Goal: Communication & Community: Share content

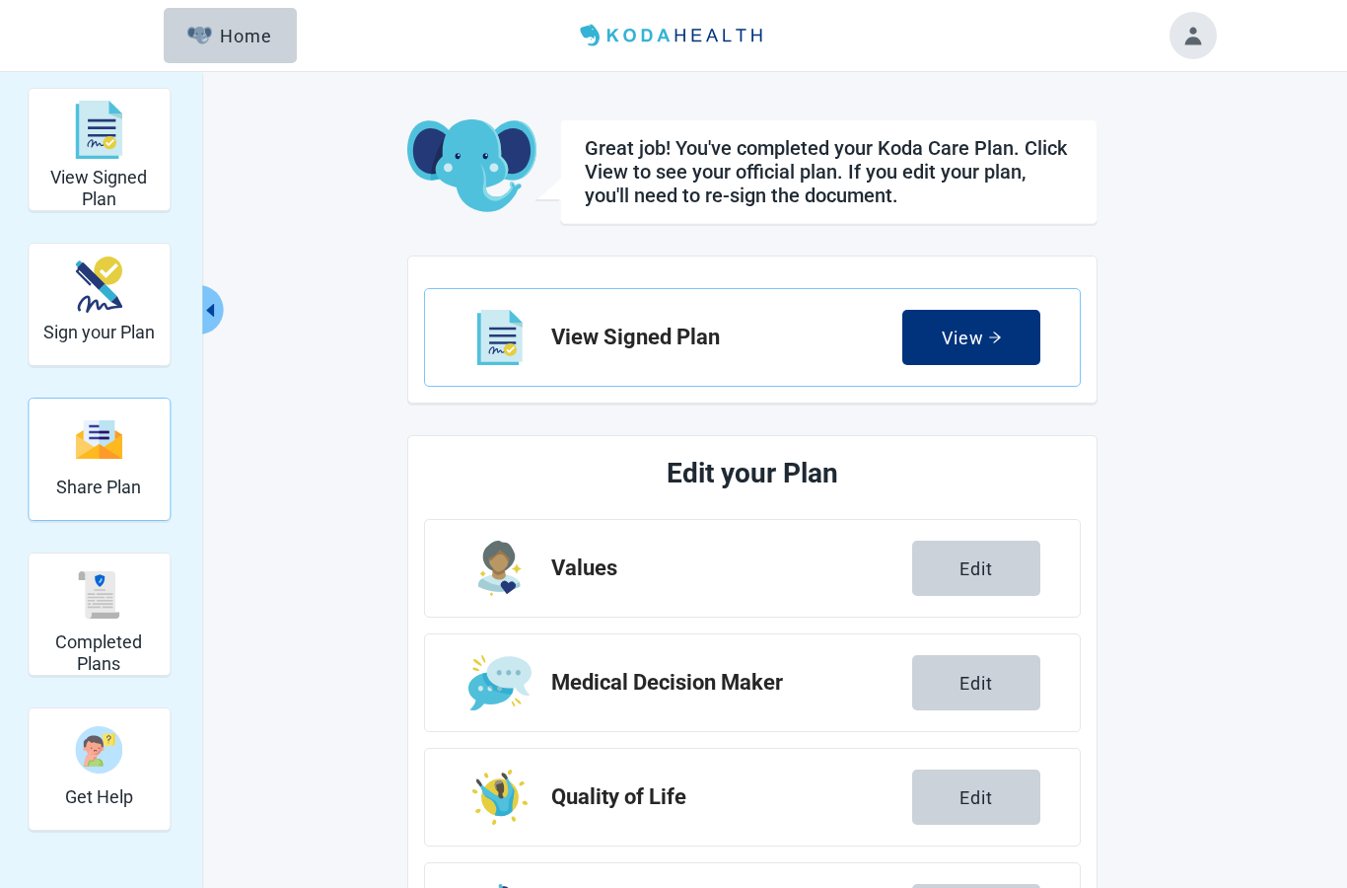
click at [103, 490] on h2 "Share Plan" at bounding box center [98, 487] width 85 height 22
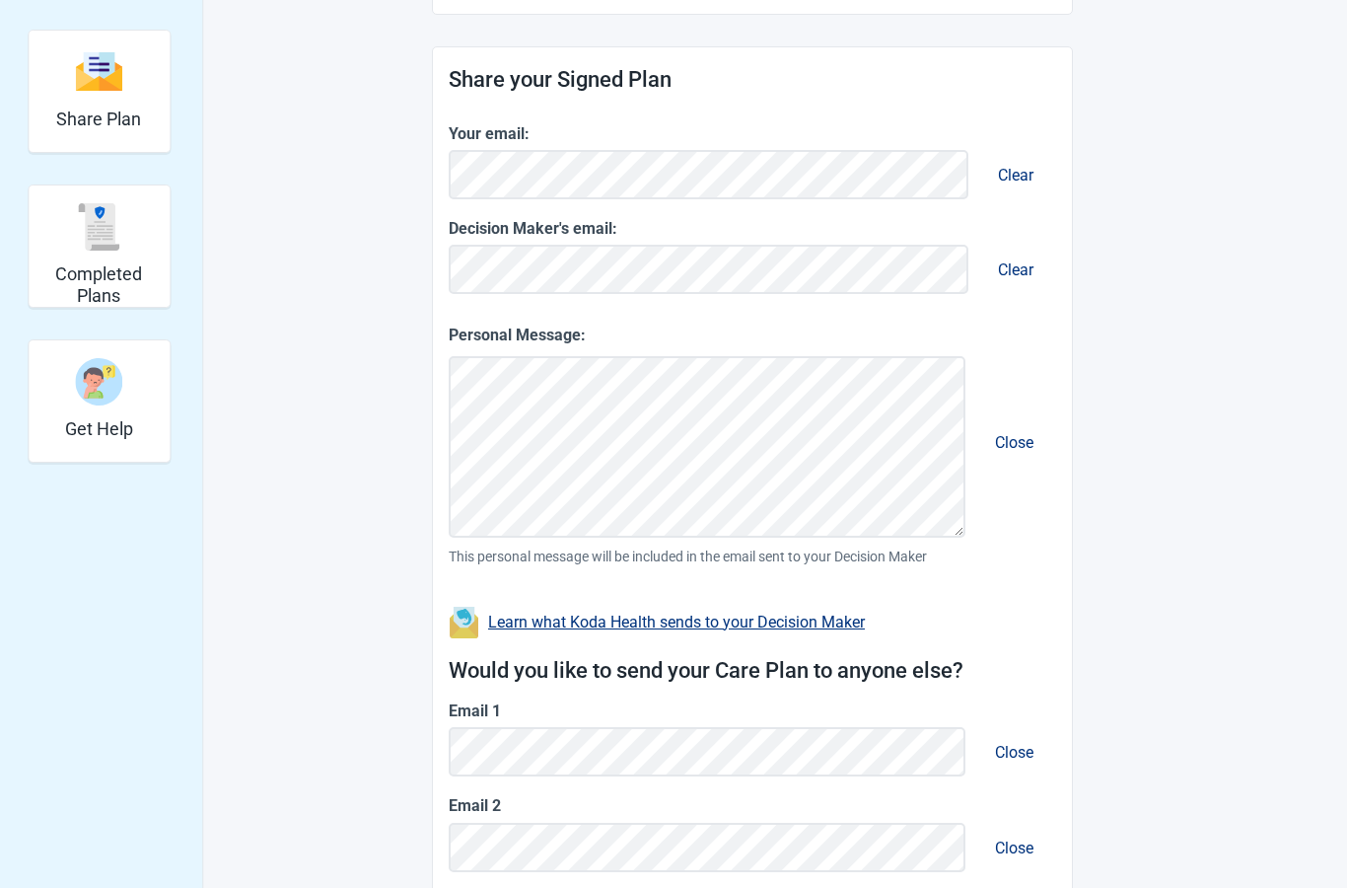
click at [1018, 274] on button "Clear" at bounding box center [1015, 270] width 67 height 56
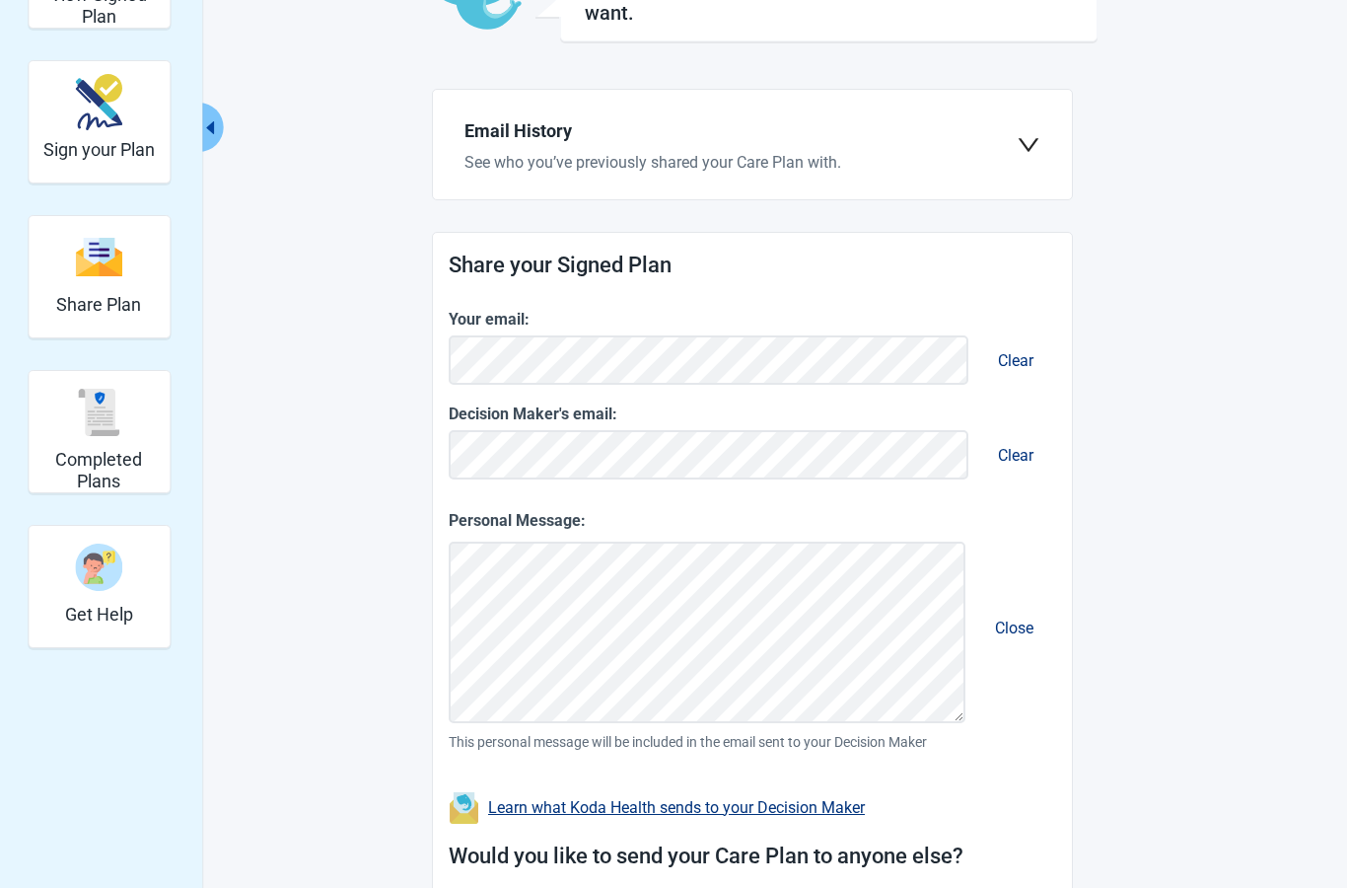
click at [1185, 204] on div "View Signed Plan Sign your Plan Share Plan Completed Plans Get Help You can sha…" at bounding box center [673, 570] width 1085 height 1331
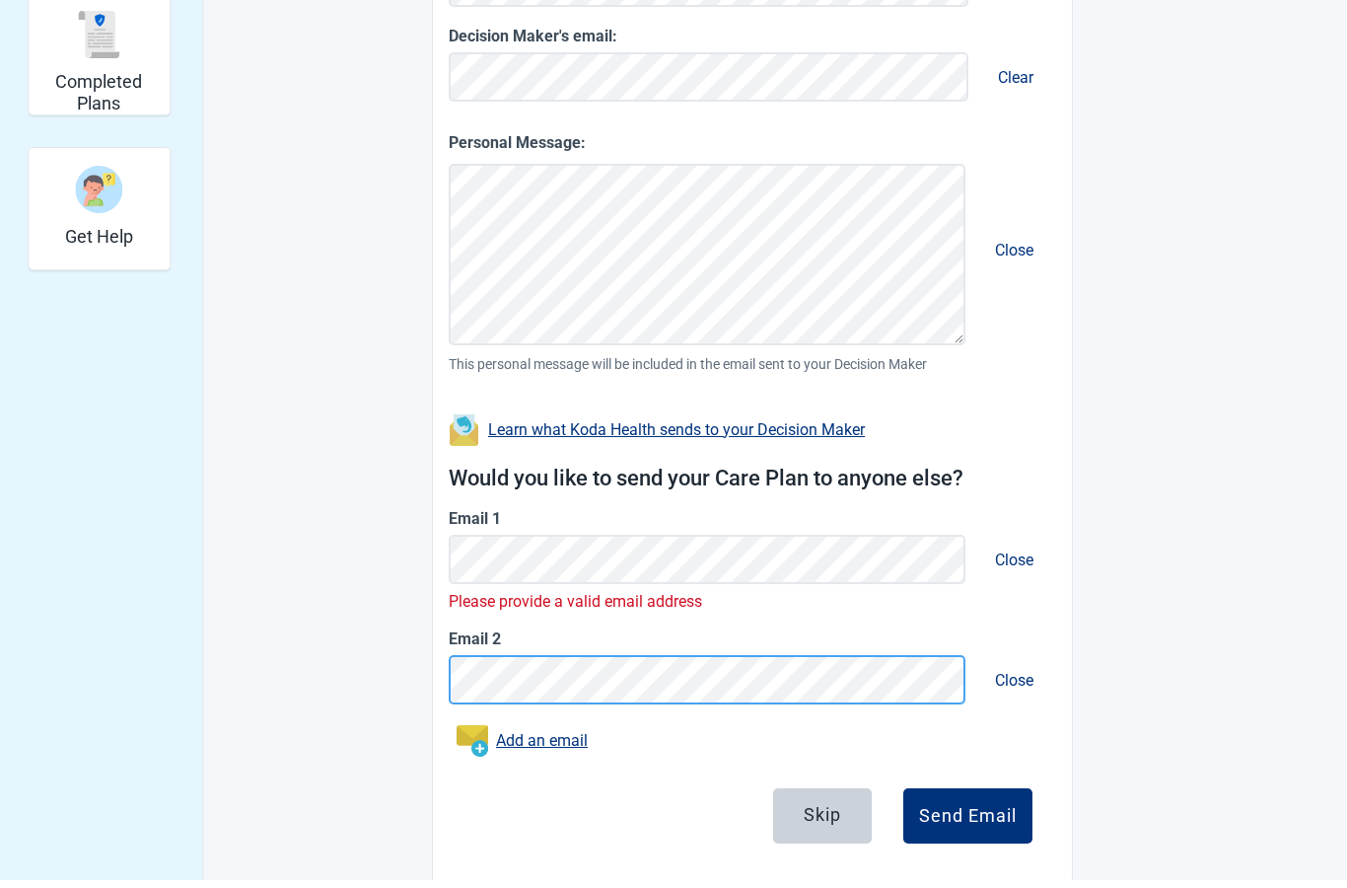
scroll to position [536, 0]
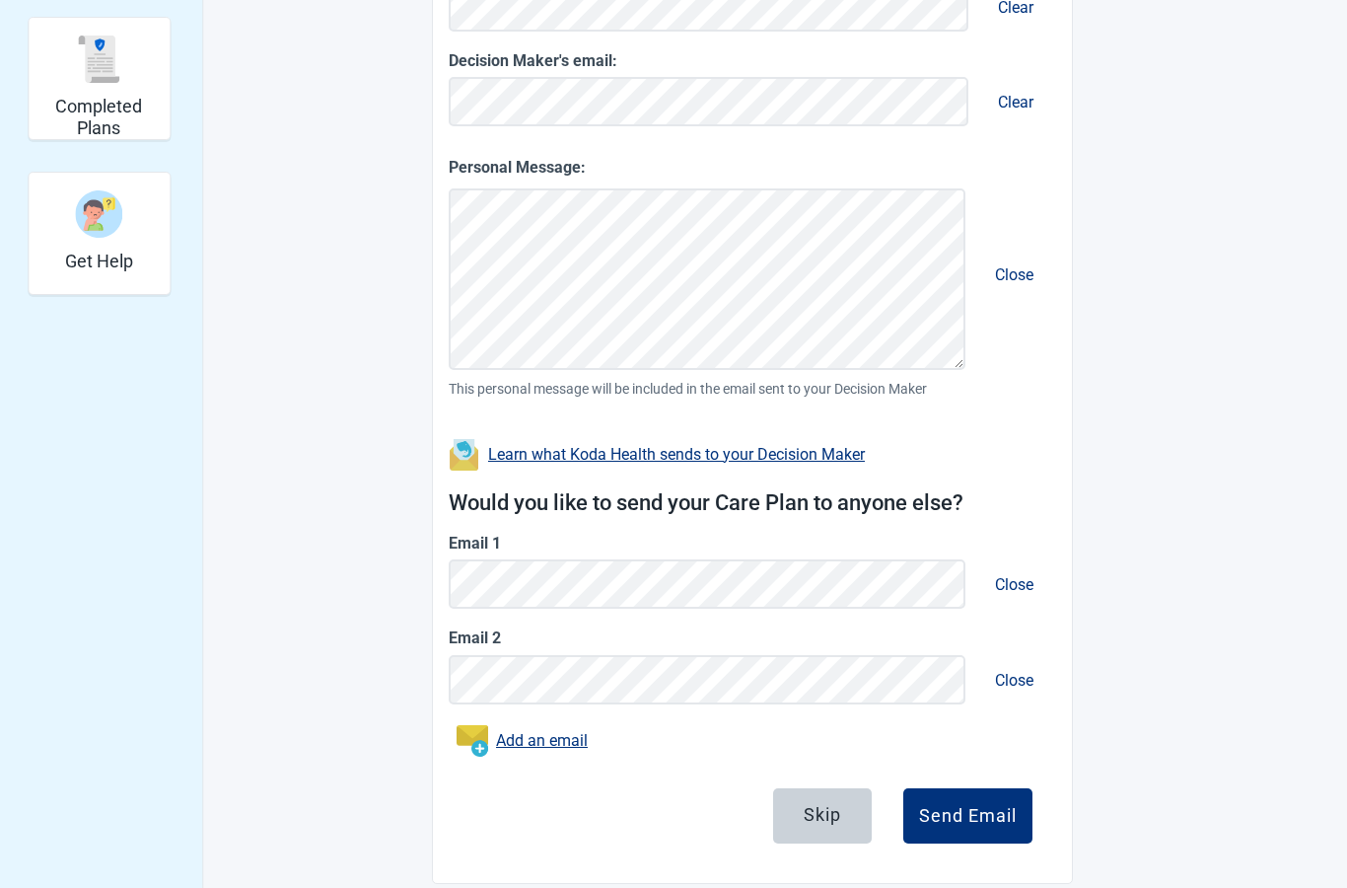
click at [1022, 578] on button "Close" at bounding box center [1014, 584] width 70 height 56
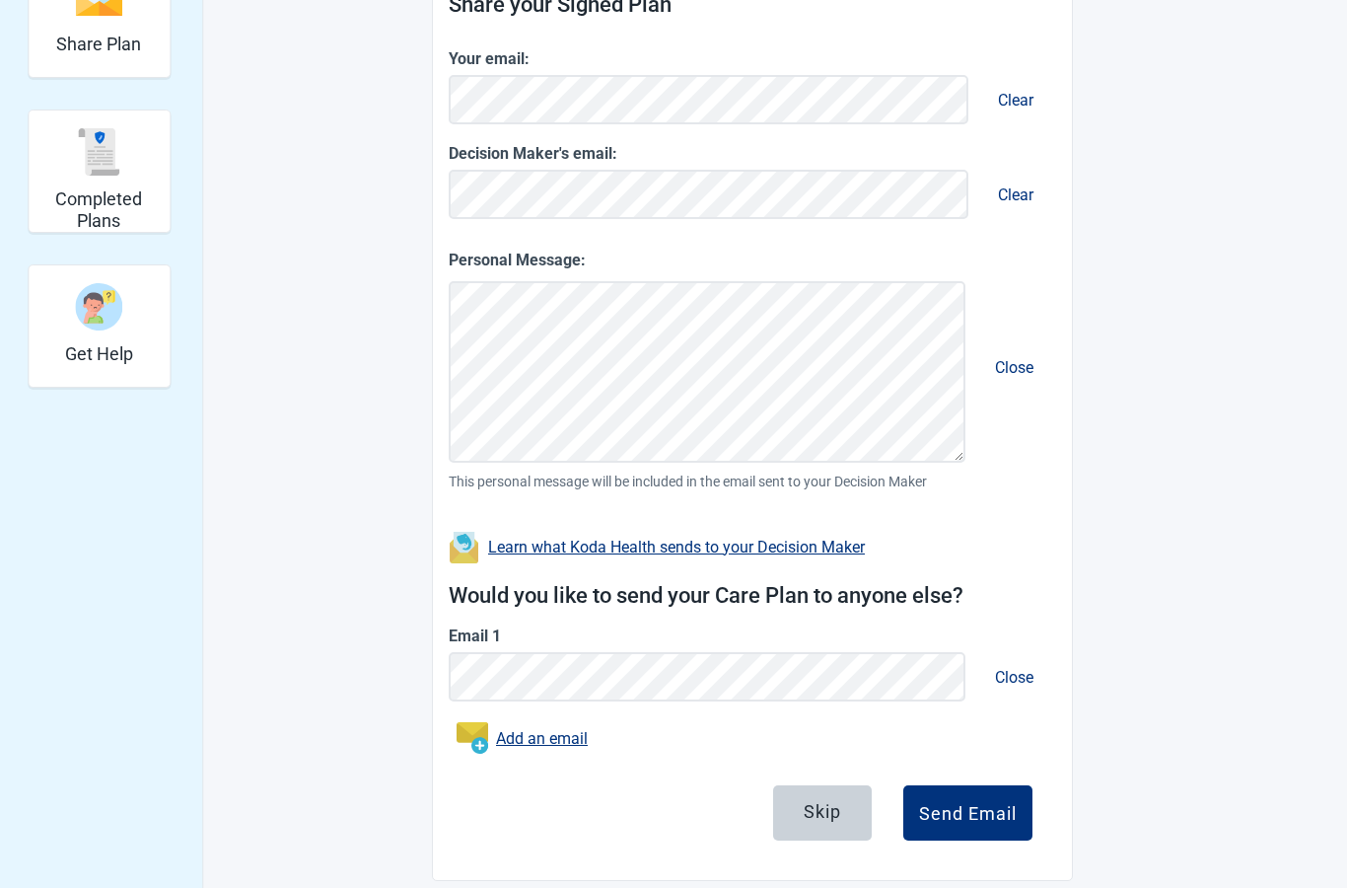
scroll to position [381, 0]
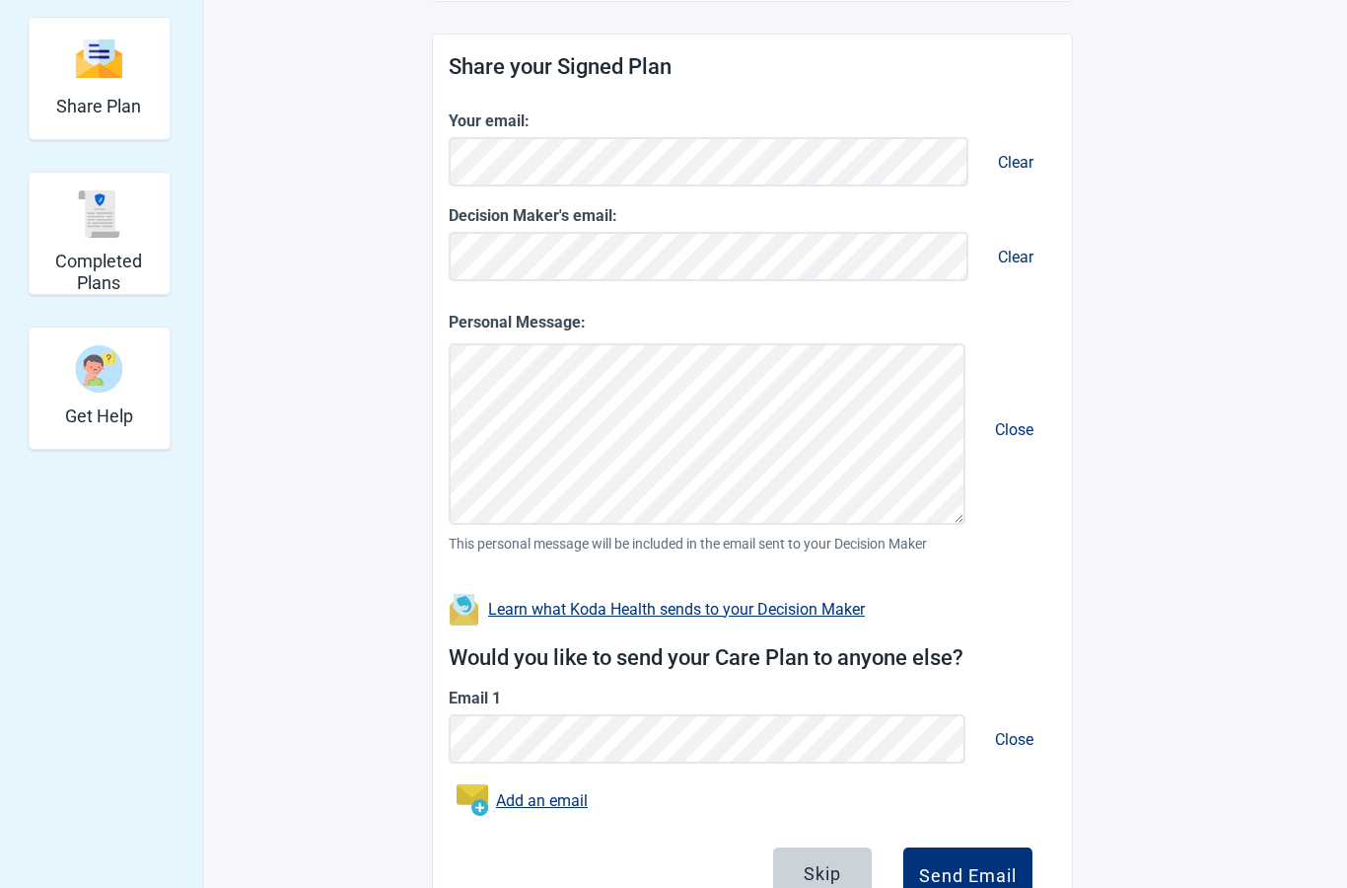
click at [1027, 672] on div "Would you like to send your Care Plan to anyone else? Email 1 Close Add an email" at bounding box center [753, 732] width 608 height 215
click at [1020, 739] on button "Close" at bounding box center [1014, 739] width 70 height 56
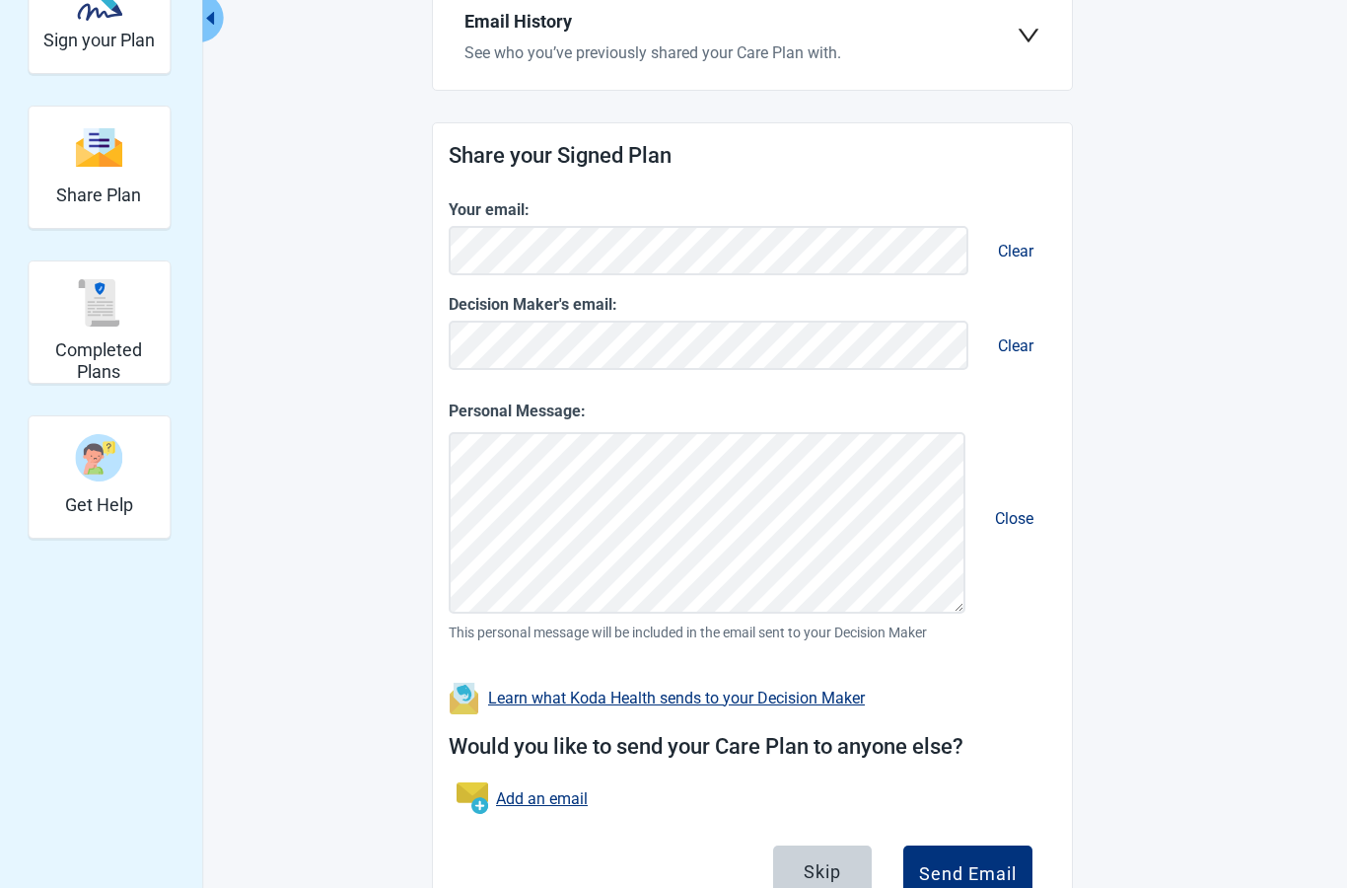
click at [1111, 703] on div "View Signed Plan Sign your Plan Share Plan Completed Plans Get Help You can sha…" at bounding box center [673, 368] width 1085 height 1145
click at [973, 863] on div "Send Email" at bounding box center [968, 873] width 98 height 20
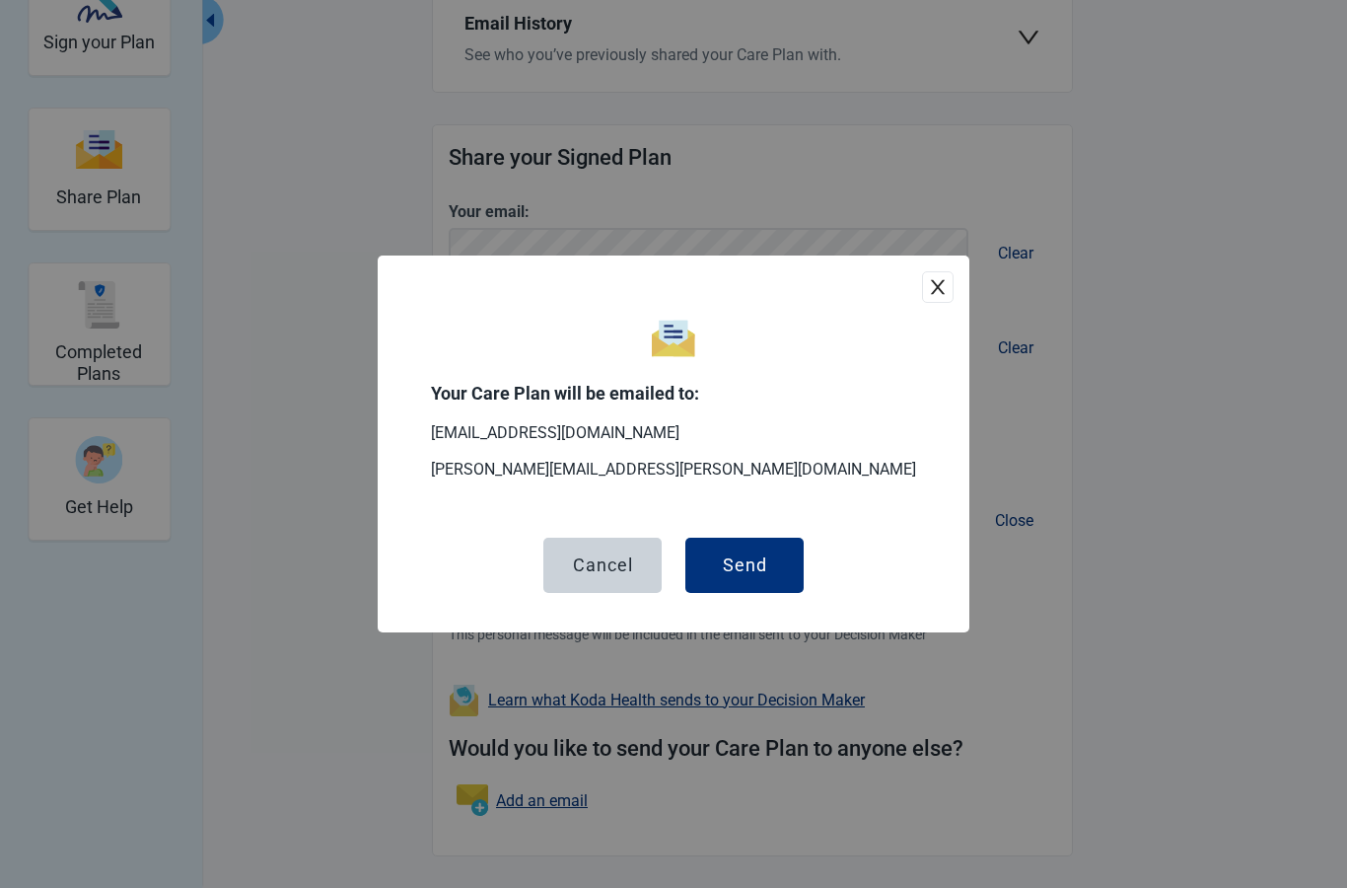
scroll to position [205, 0]
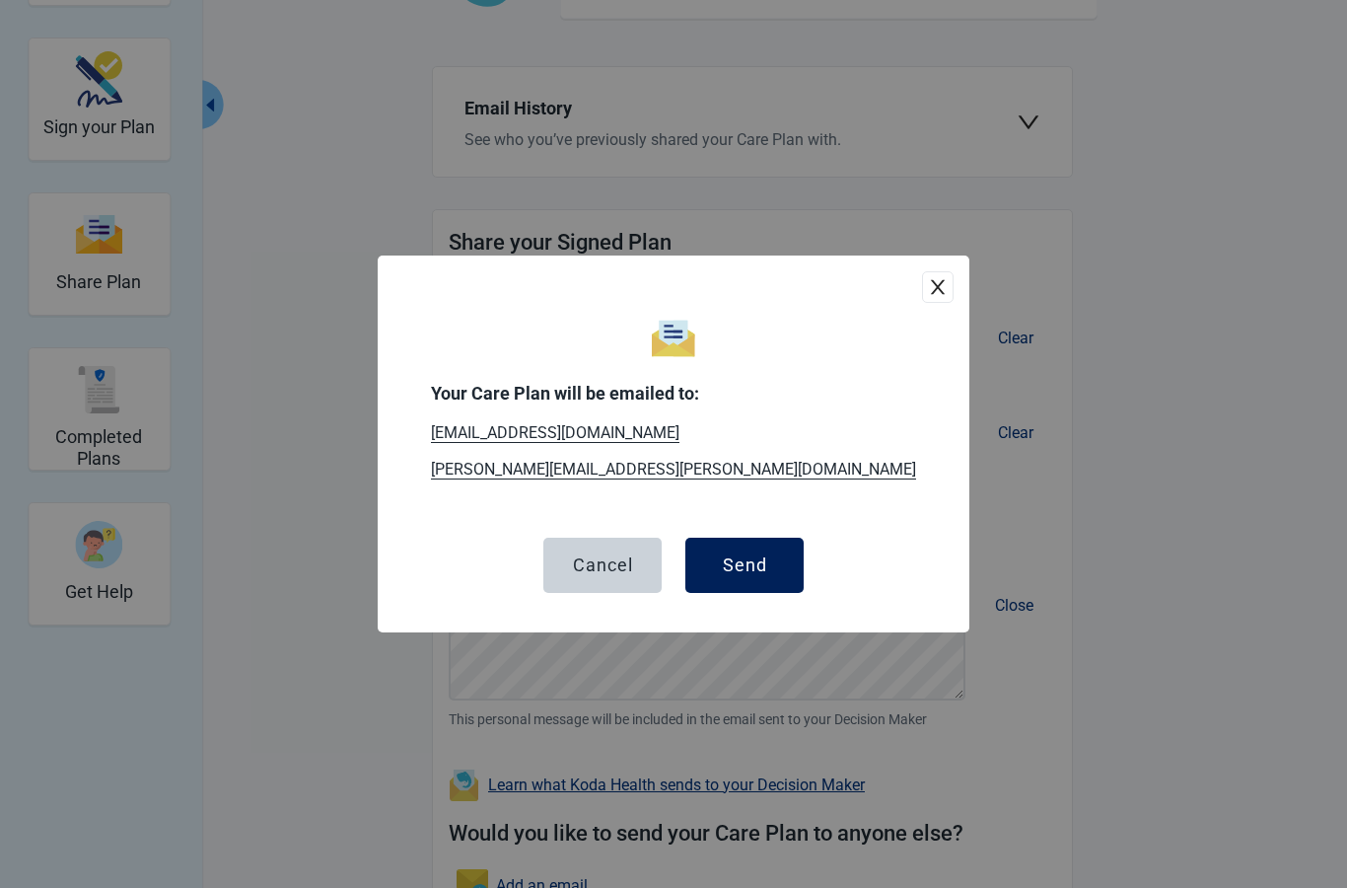
click at [758, 575] on div "Send" at bounding box center [745, 565] width 44 height 20
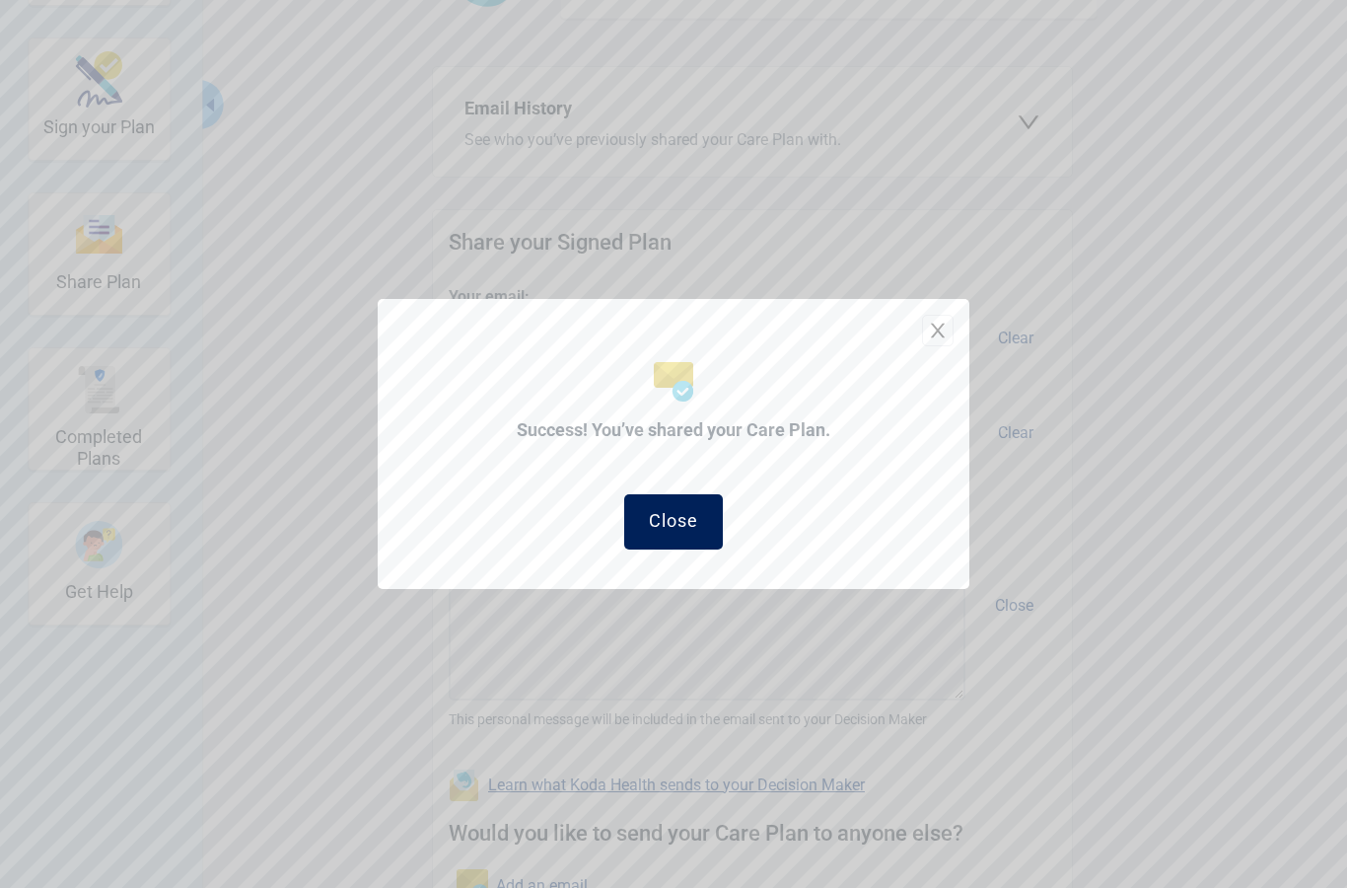
click at [685, 531] on div "Close" at bounding box center [673, 521] width 49 height 20
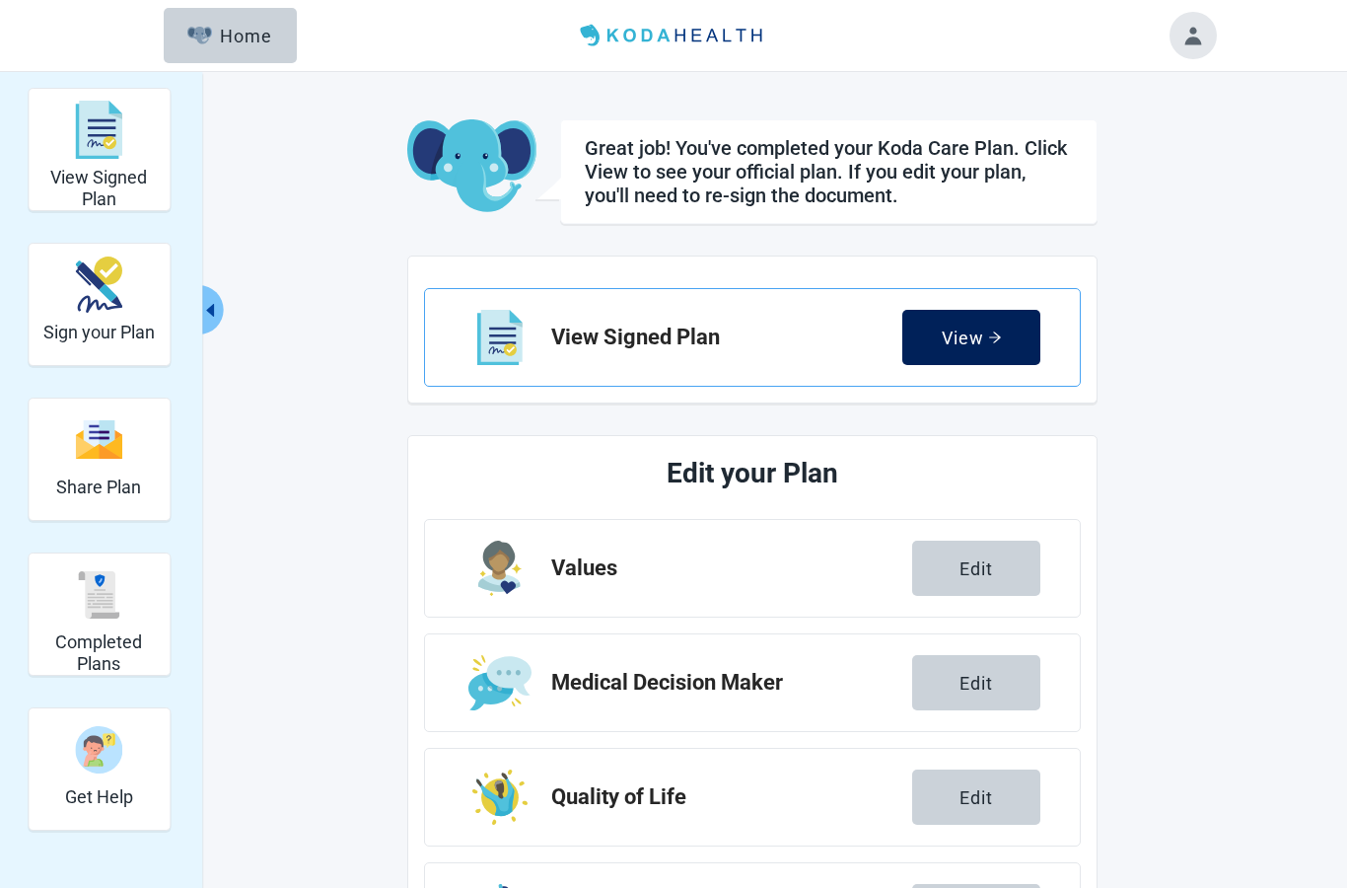
click at [984, 335] on div "View" at bounding box center [972, 337] width 60 height 20
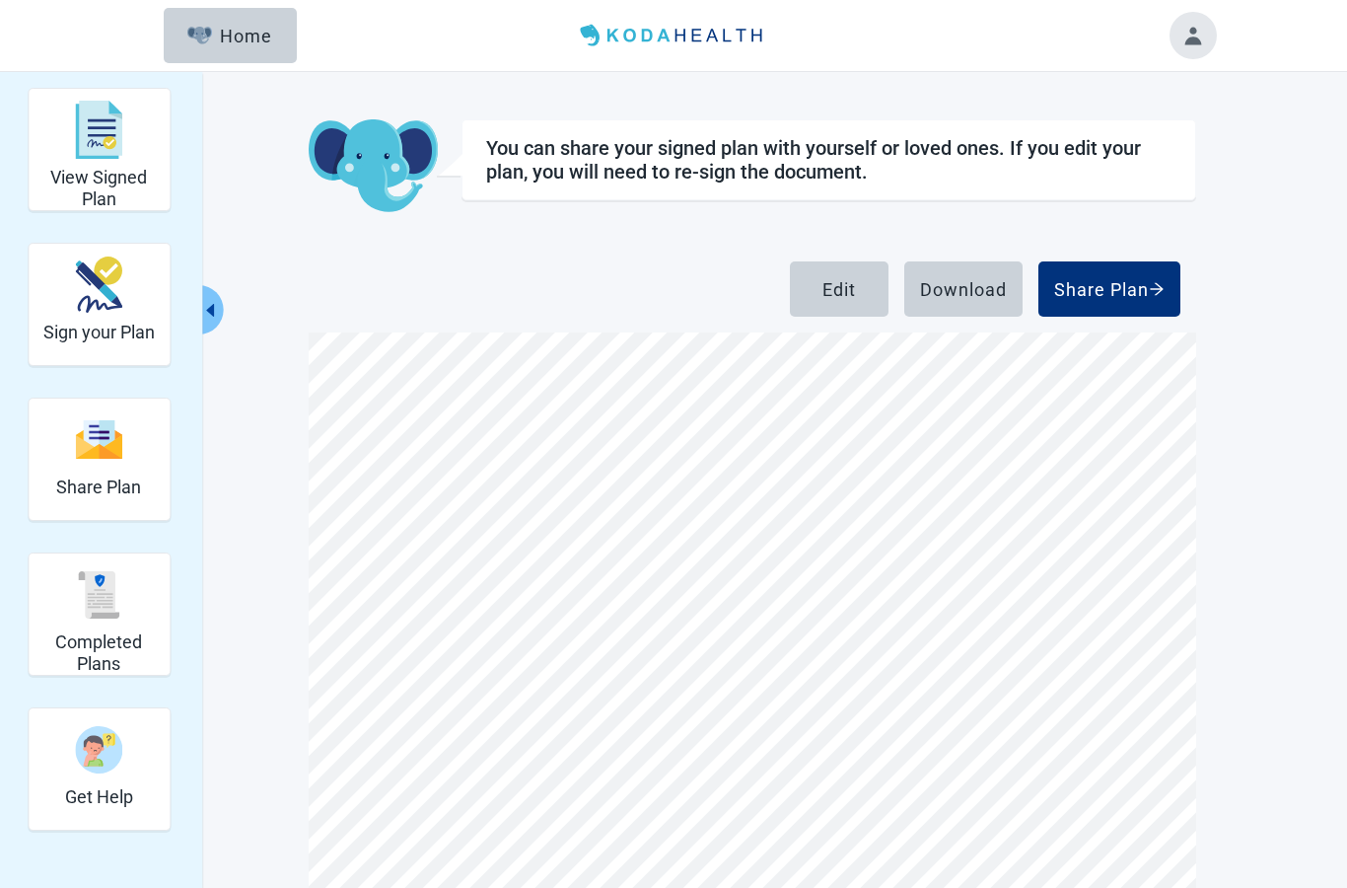
click at [1189, 43] on button "Toggle account menu" at bounding box center [1193, 35] width 47 height 47
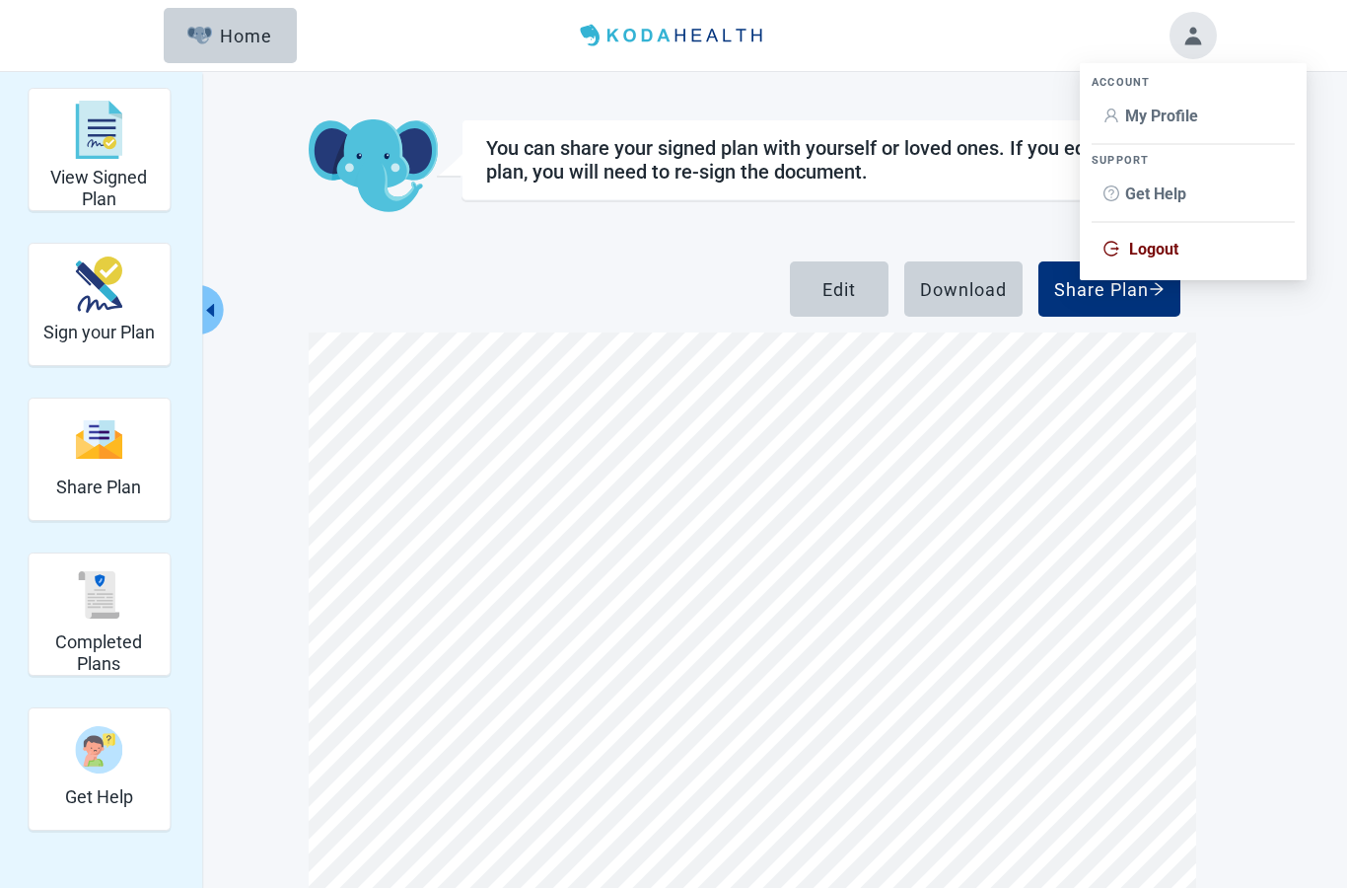
scroll to position [436, 0]
click at [1181, 258] on span "Logout" at bounding box center [1193, 250] width 179 height 22
